Goal: Transaction & Acquisition: Purchase product/service

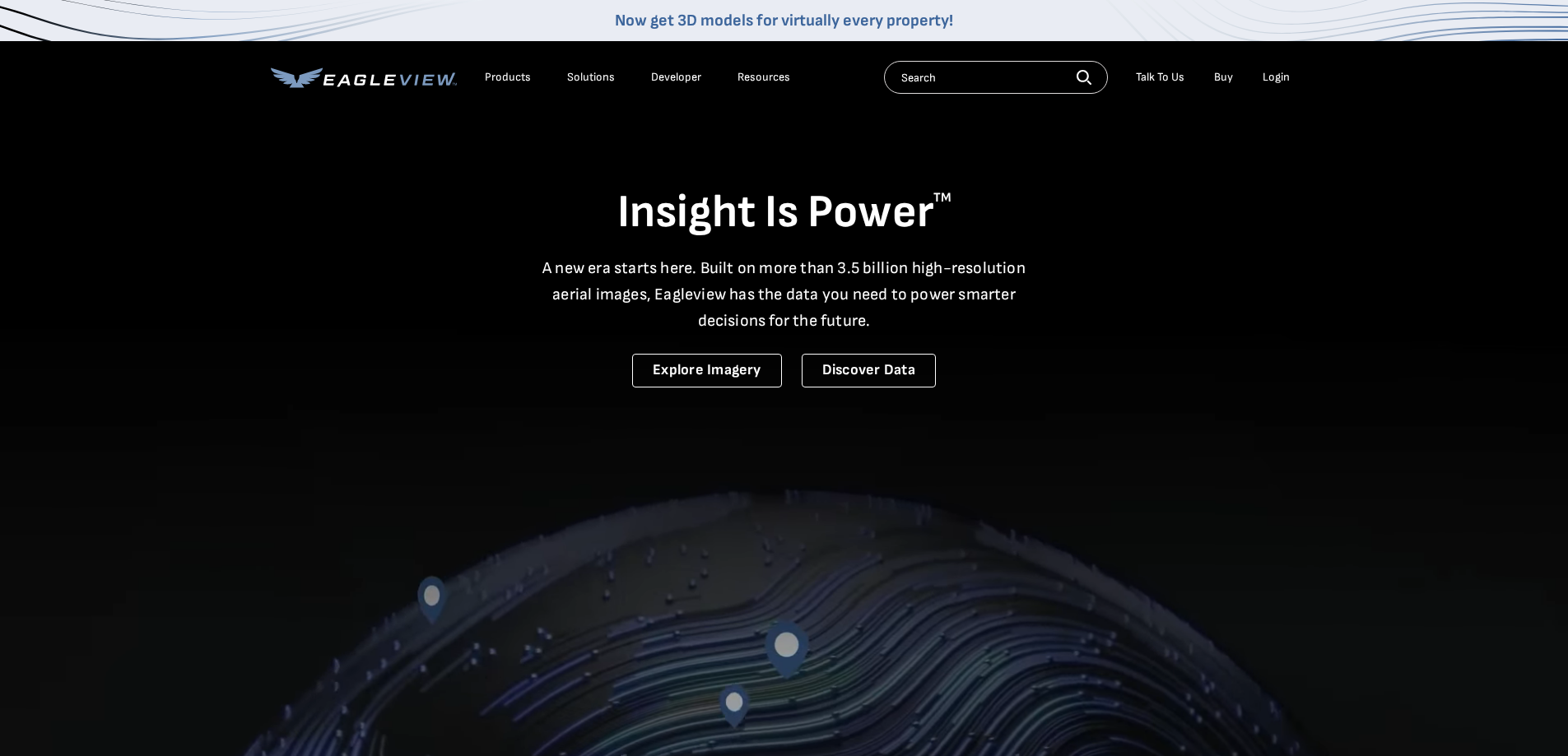
click at [1284, 80] on div "Login" at bounding box center [1276, 77] width 27 height 15
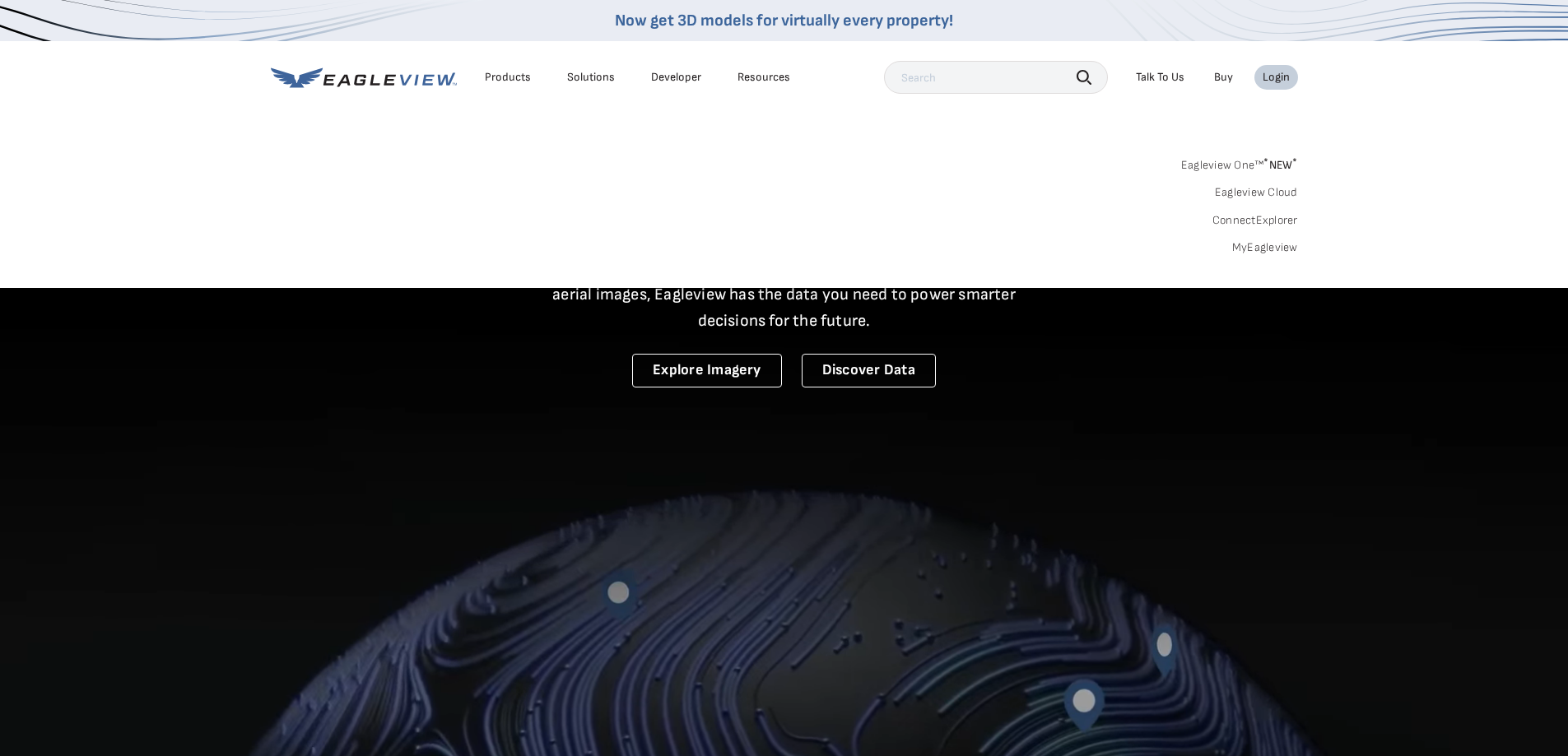
click at [1278, 245] on link "MyEagleview" at bounding box center [1264, 248] width 65 height 15
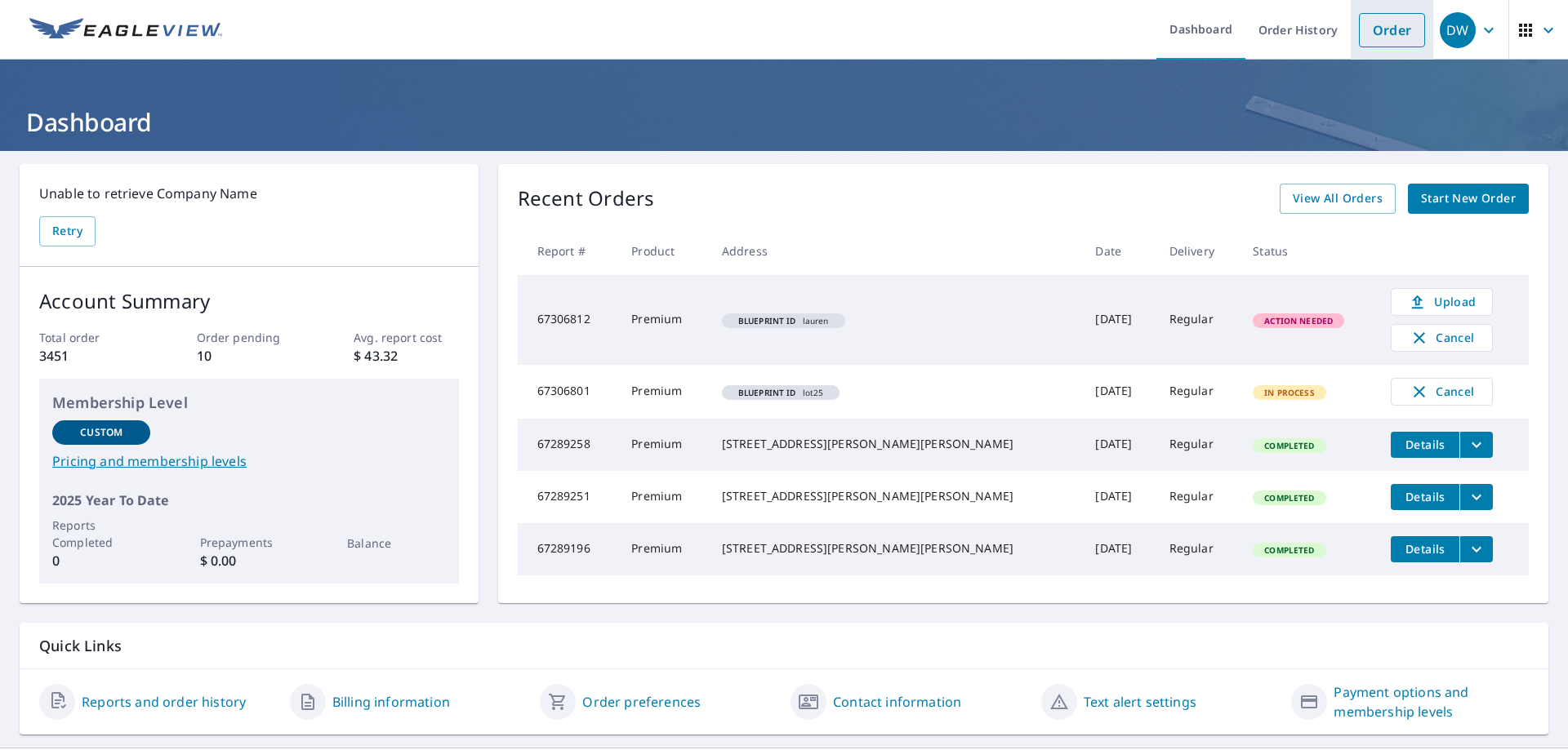
click at [1379, 22] on link "Order" at bounding box center [1391, 30] width 66 height 34
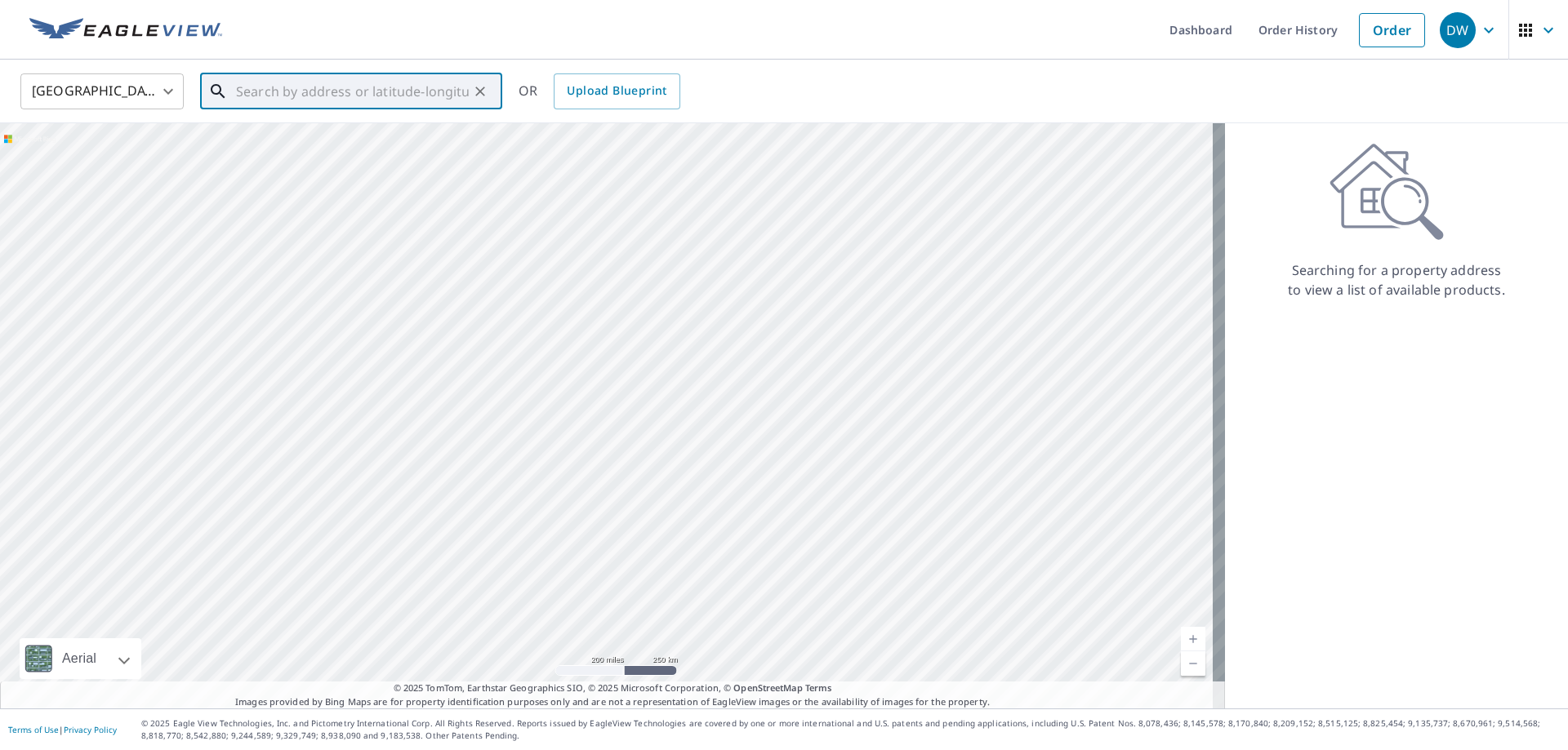
paste input "[STREET_ADDRESS][PERSON_NAME][PERSON_NAME][PERSON_NAME]"
click at [335, 151] on p "[GEOGRAPHIC_DATA][PERSON_NAME]" at bounding box center [361, 157] width 256 height 17
type input "[STREET_ADDRESS][PERSON_NAME][PERSON_NAME]"
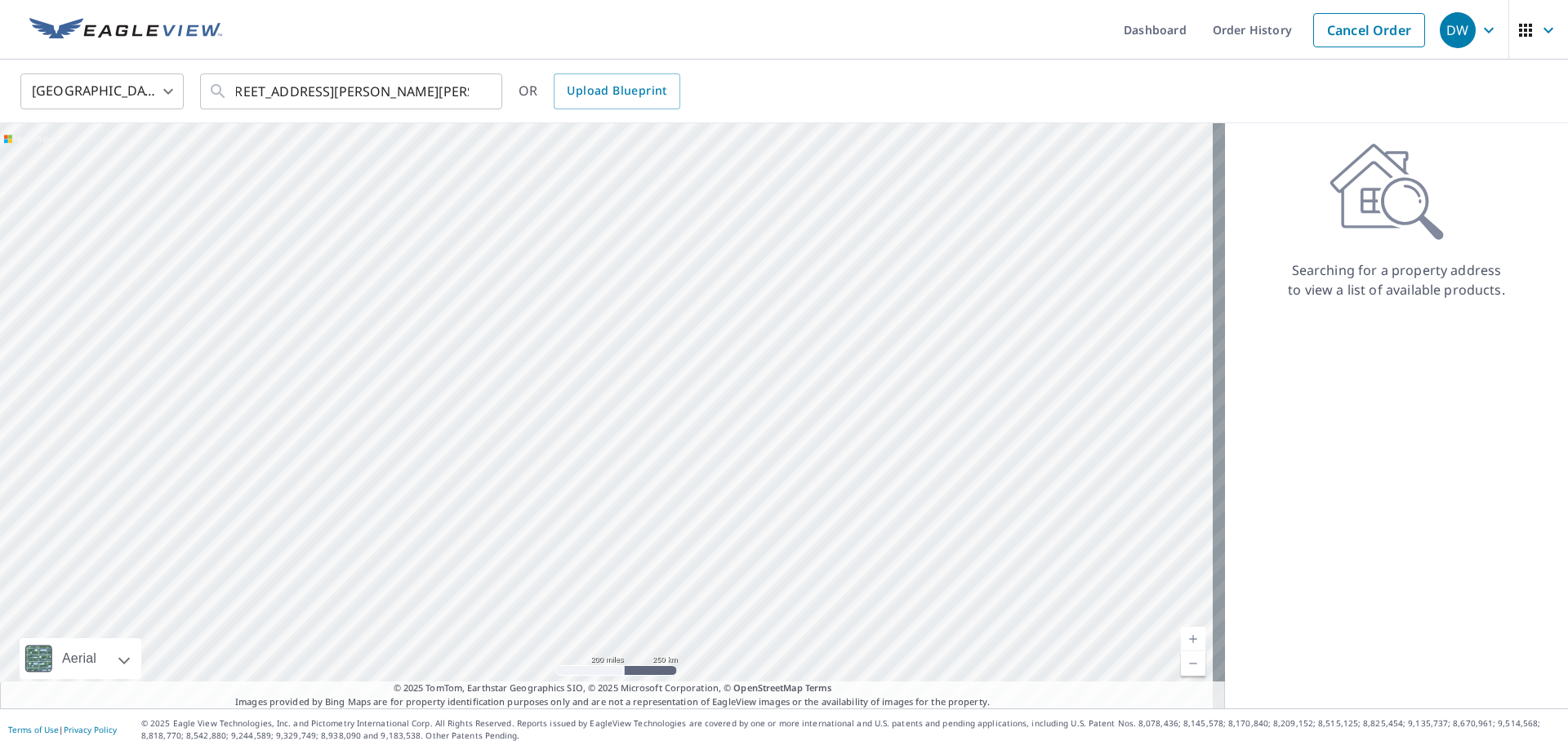
scroll to position [0, 0]
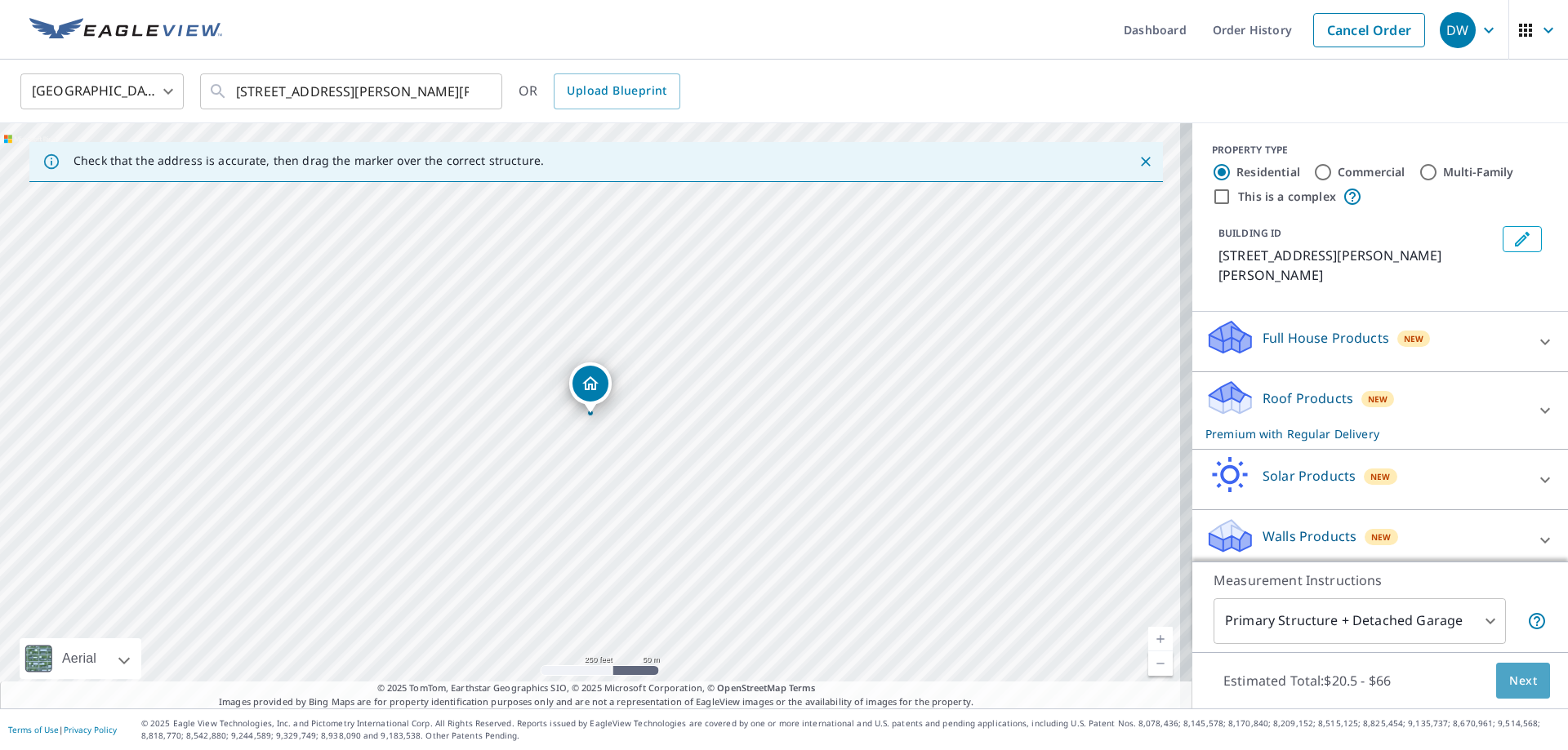
click at [1512, 677] on span "Next" at bounding box center [1523, 681] width 27 height 21
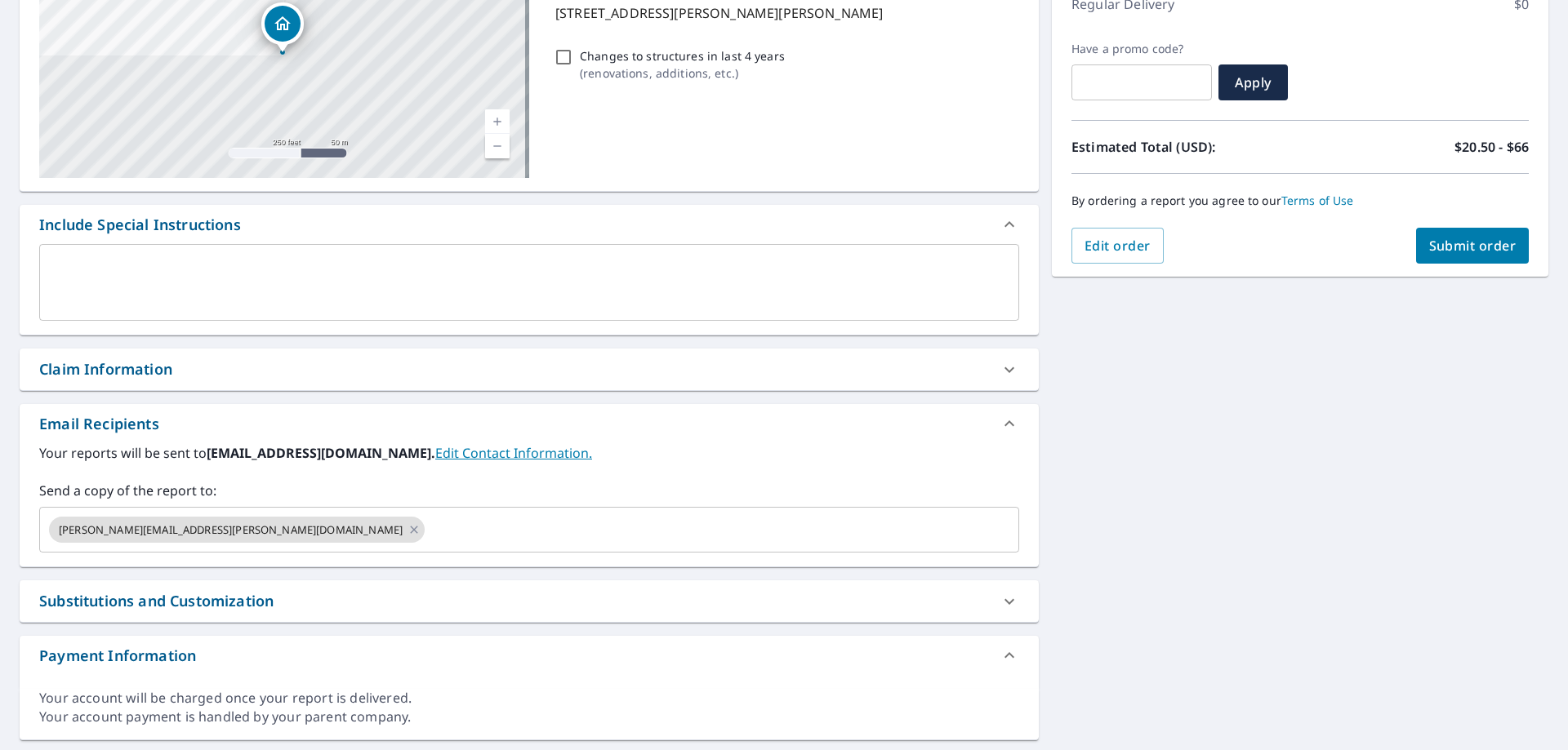
scroll to position [245, 0]
click at [407, 535] on icon at bounding box center [414, 529] width 13 height 18
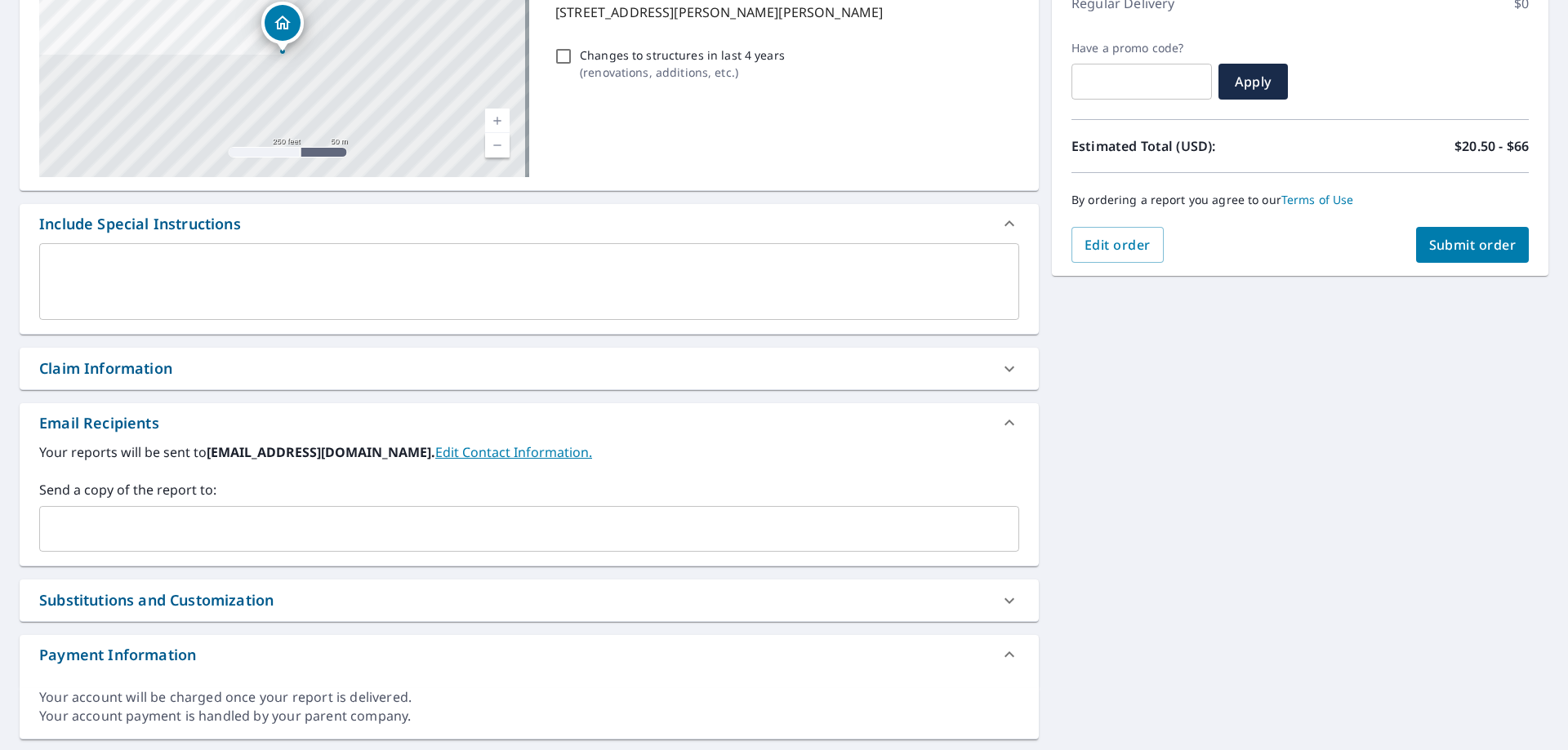
click at [212, 535] on input "text" at bounding box center [517, 529] width 941 height 31
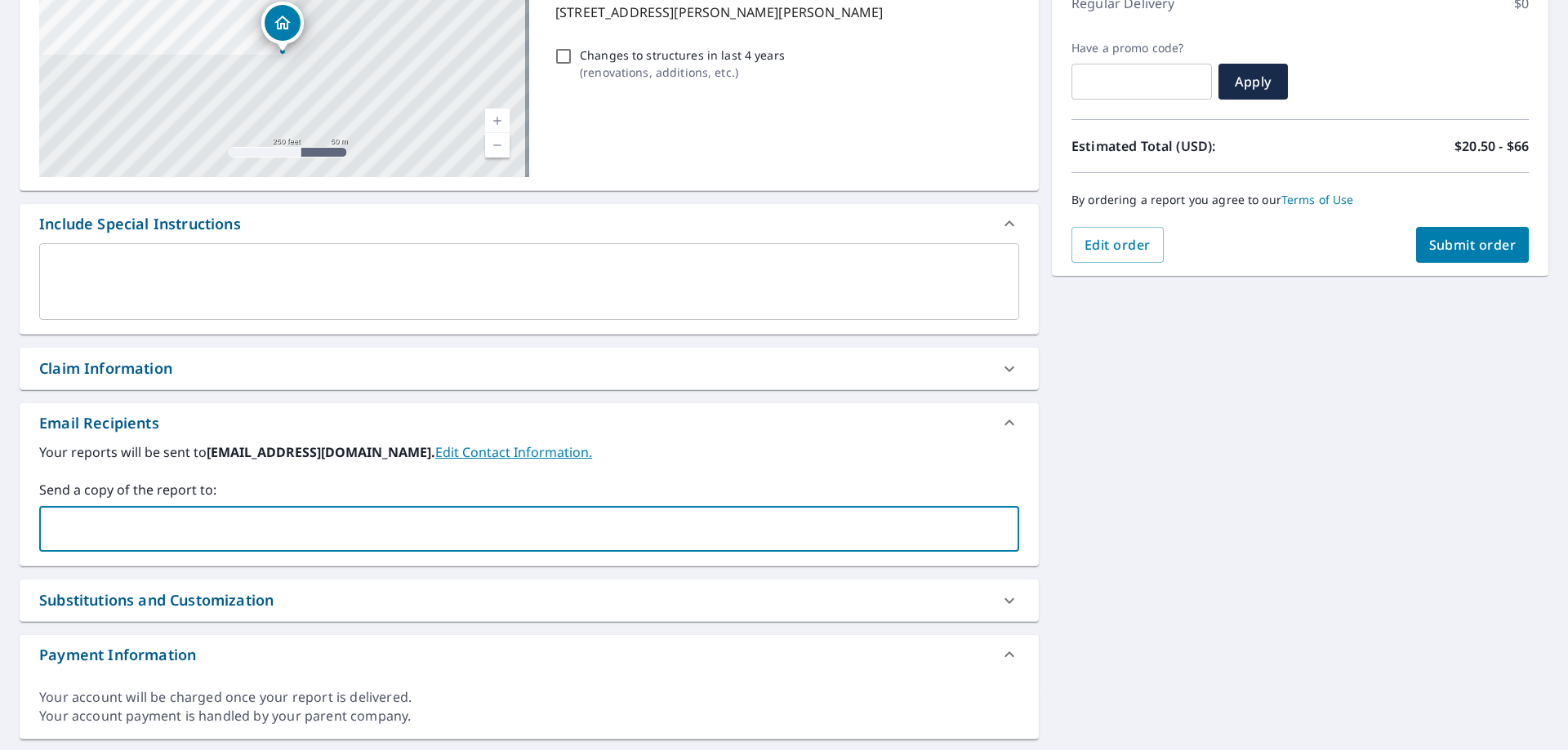
type input "[PERSON_NAME][EMAIL_ADDRESS][PERSON_NAME][DOMAIN_NAME]"
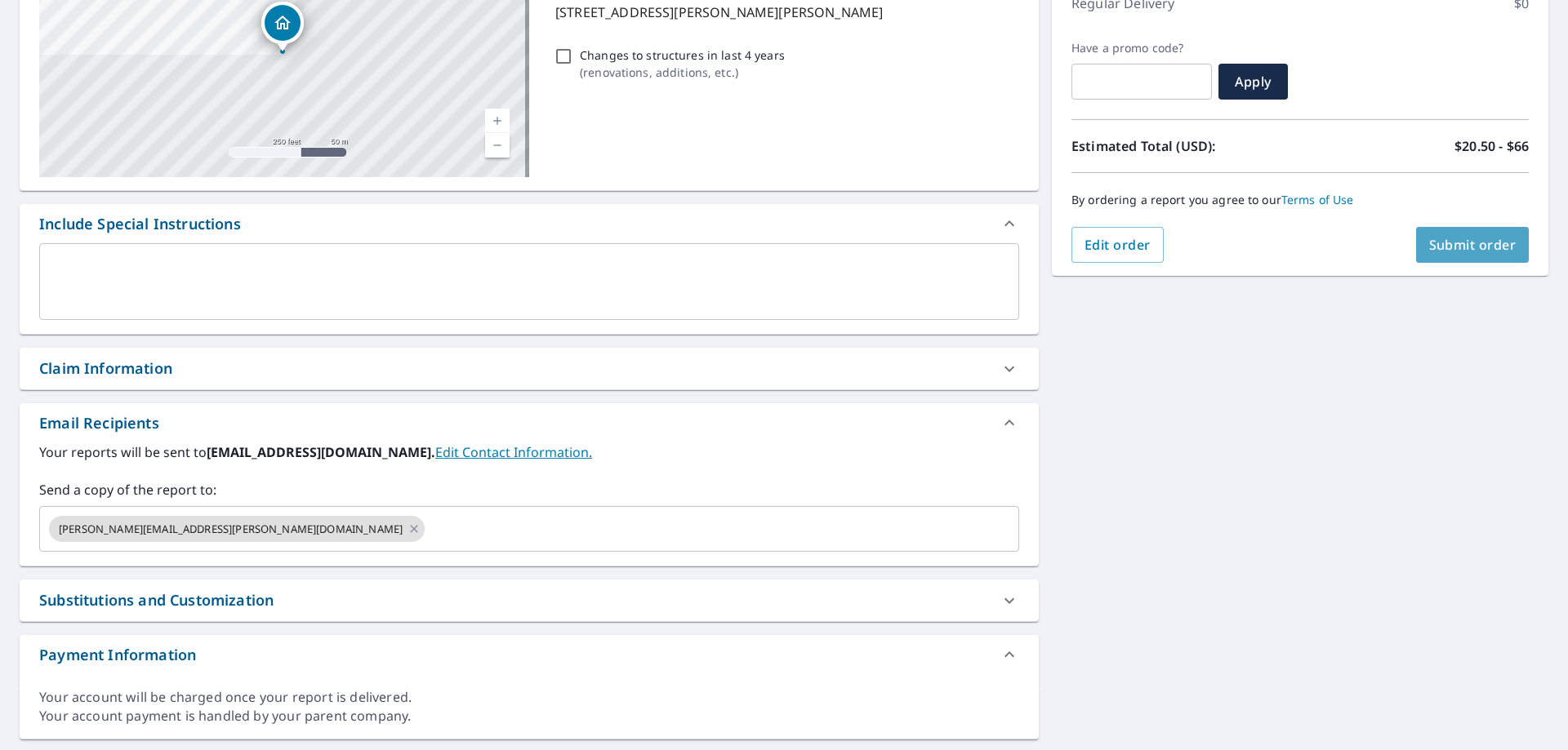
click at [1448, 243] on span "Submit order" at bounding box center [1473, 245] width 87 height 18
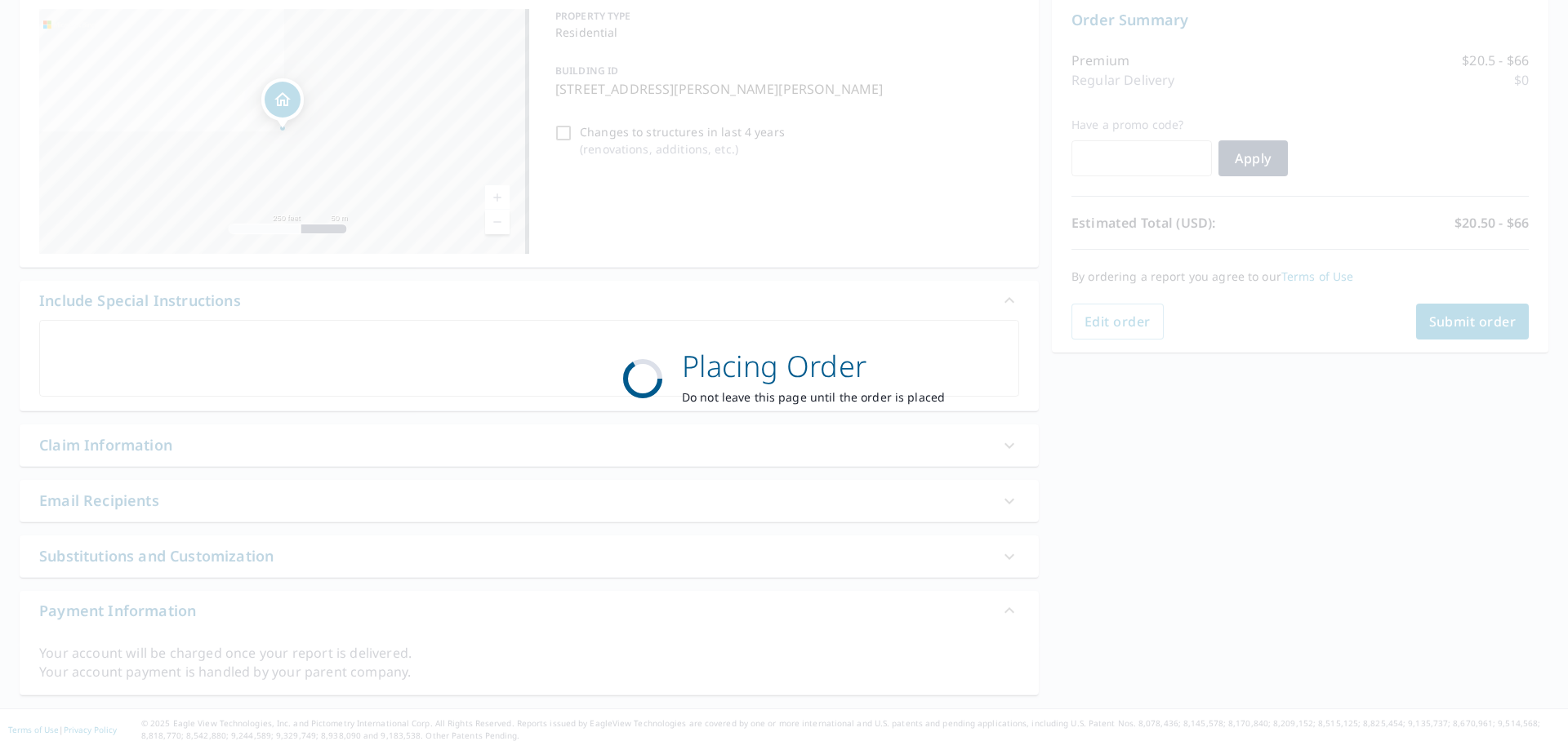
scroll to position [168, 0]
